Goal: Task Accomplishment & Management: Complete application form

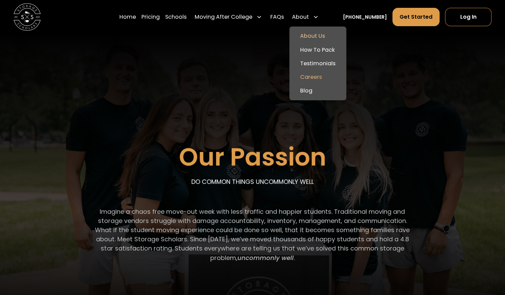
click at [325, 75] on link "Careers" at bounding box center [318, 77] width 52 height 14
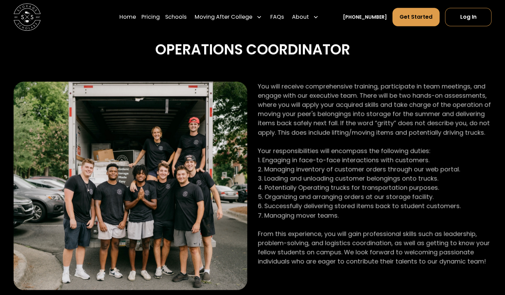
scroll to position [270, 0]
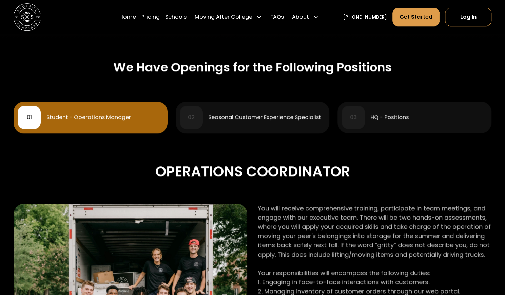
click at [282, 126] on div "02 Seasonal Customer Experience Specialist" at bounding box center [253, 117] width 146 height 23
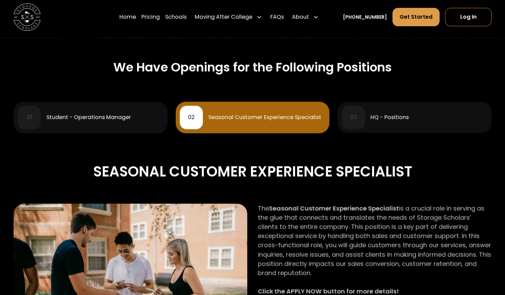
click at [362, 104] on link "03 HQ - Positions" at bounding box center [415, 116] width 154 height 31
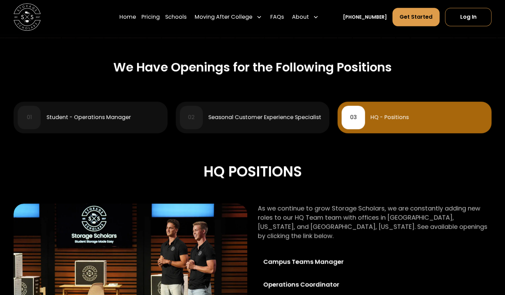
click at [132, 104] on link "01 Student - Operations Manager" at bounding box center [91, 116] width 154 height 31
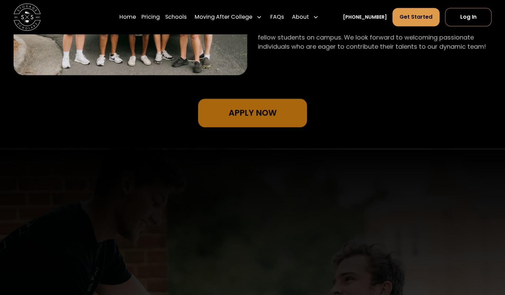
scroll to position [626, 0]
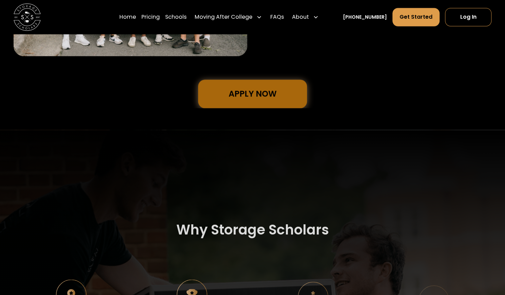
click at [252, 105] on link "Apply Now" at bounding box center [252, 93] width 109 height 29
